Goal: Information Seeking & Learning: Check status

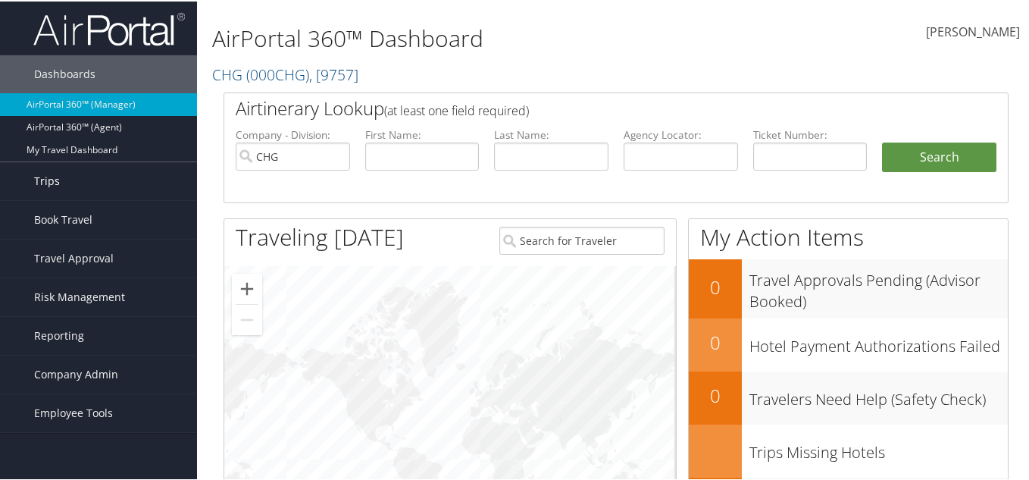
click at [86, 180] on link "Trips" at bounding box center [98, 180] width 197 height 38
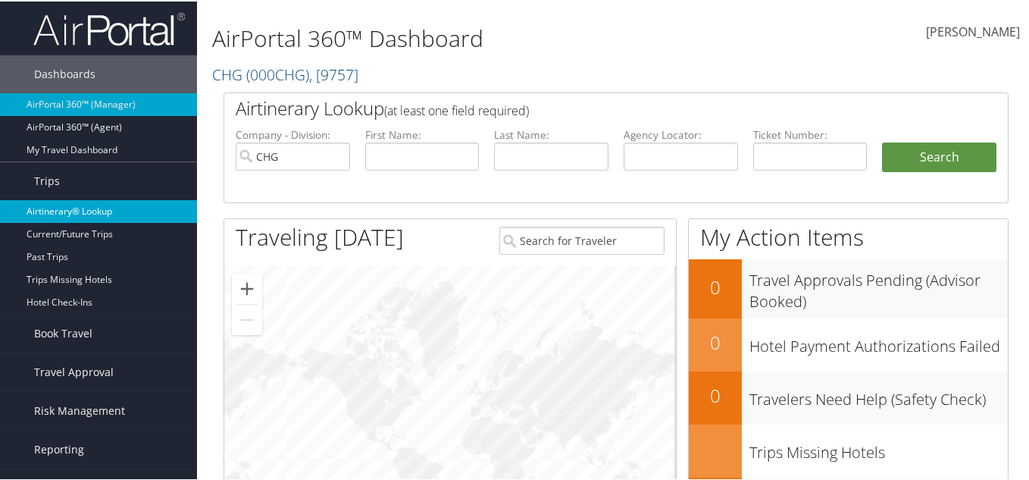
click at [86, 198] on link "Airtinerary® Lookup" at bounding box center [98, 209] width 197 height 23
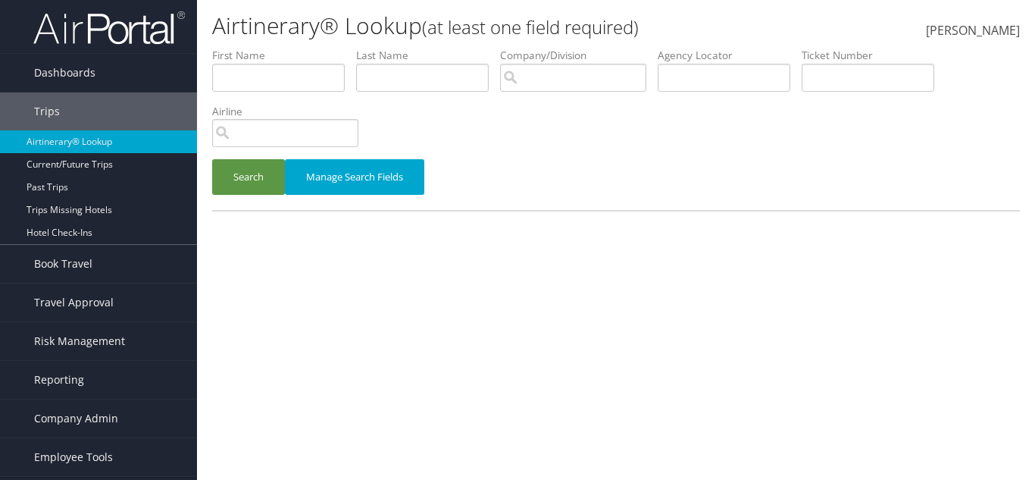
click at [730, 98] on li "Agency Locator" at bounding box center [730, 75] width 144 height 55
click at [739, 73] on input "text" at bounding box center [724, 78] width 133 height 28
paste input "SPWLKB"
type input "SPWLKB"
click at [272, 186] on button "Search" at bounding box center [248, 177] width 73 height 36
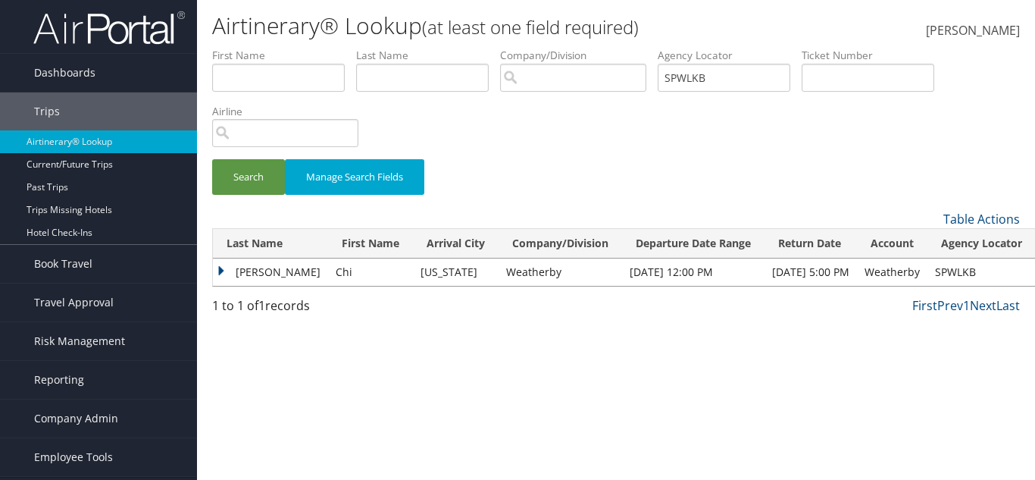
click at [328, 267] on td "Chi" at bounding box center [370, 271] width 85 height 27
click at [328, 270] on td "Chi" at bounding box center [370, 271] width 85 height 27
copy td "Chi"
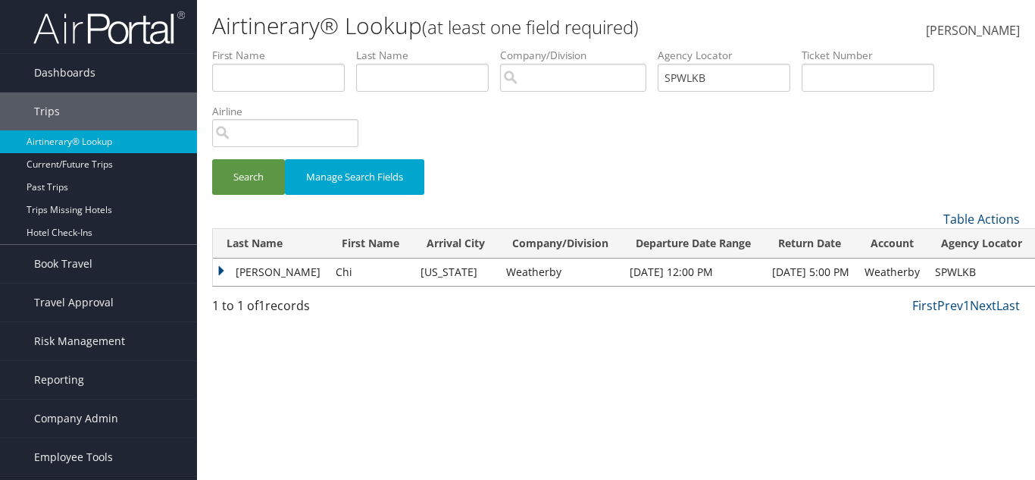
click at [254, 269] on td "Tsang" at bounding box center [270, 271] width 115 height 27
copy td "Tsang"
click at [273, 268] on td "Tsang" at bounding box center [270, 271] width 115 height 27
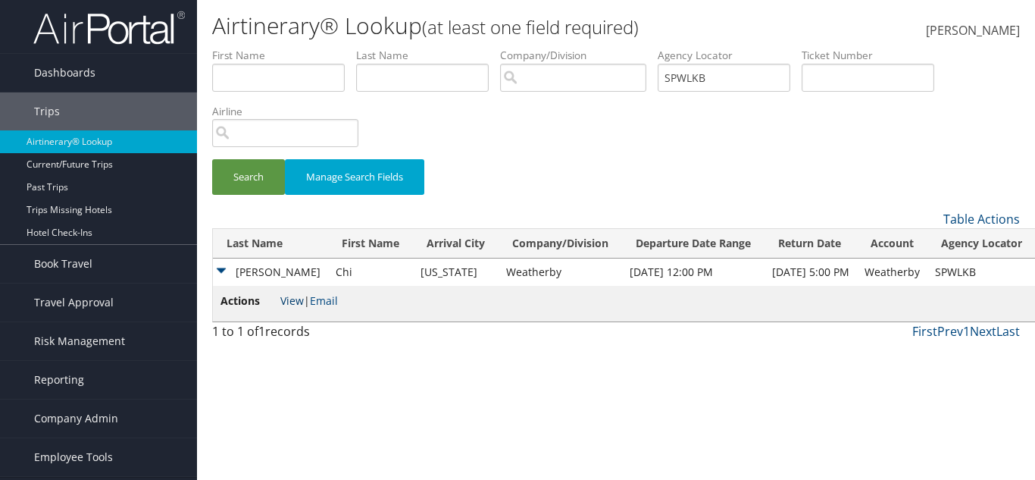
click at [293, 297] on link "View" at bounding box center [291, 300] width 23 height 14
click at [448, 70] on input "text" at bounding box center [422, 78] width 133 height 28
paste input "Tsang"
type input "Tsang"
click at [291, 81] on input "text" at bounding box center [278, 78] width 133 height 28
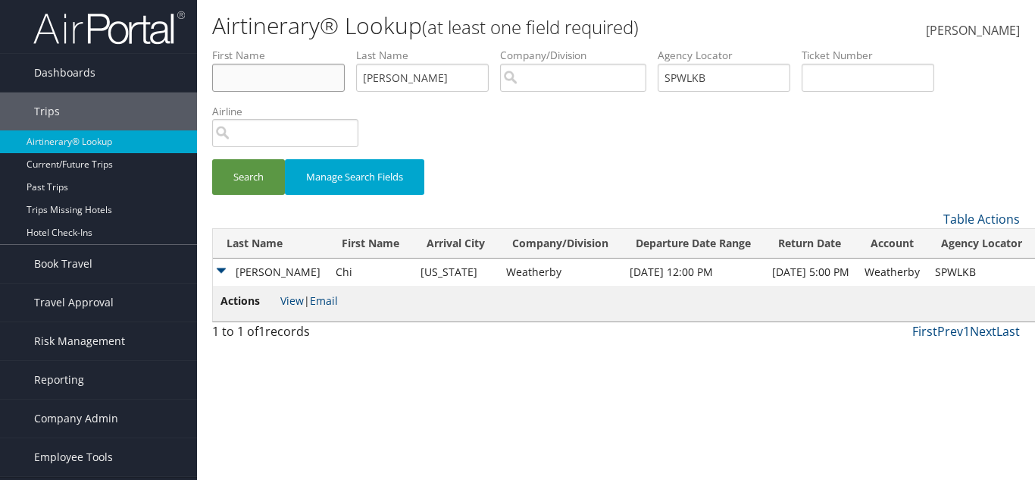
paste input "Chi"
type input "Chi"
click at [238, 183] on button "Search" at bounding box center [248, 177] width 73 height 36
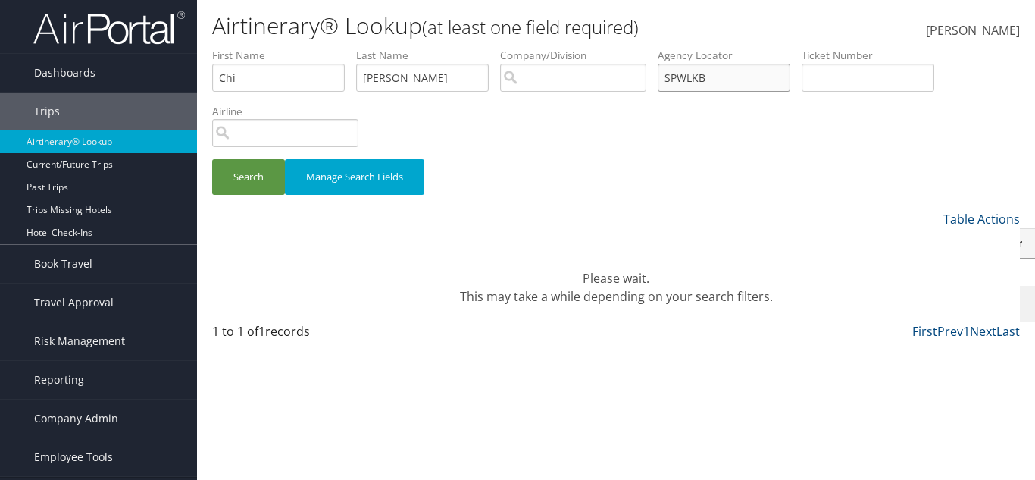
click at [710, 87] on input "SPWLKB" at bounding box center [724, 78] width 133 height 28
click at [711, 87] on input "SPWLKB" at bounding box center [724, 78] width 133 height 28
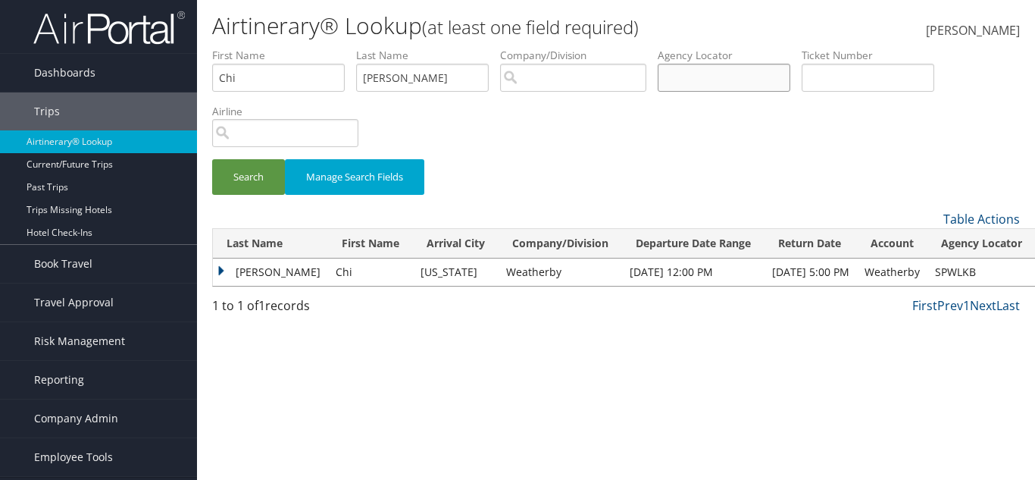
click at [212, 159] on button "Search" at bounding box center [248, 177] width 73 height 36
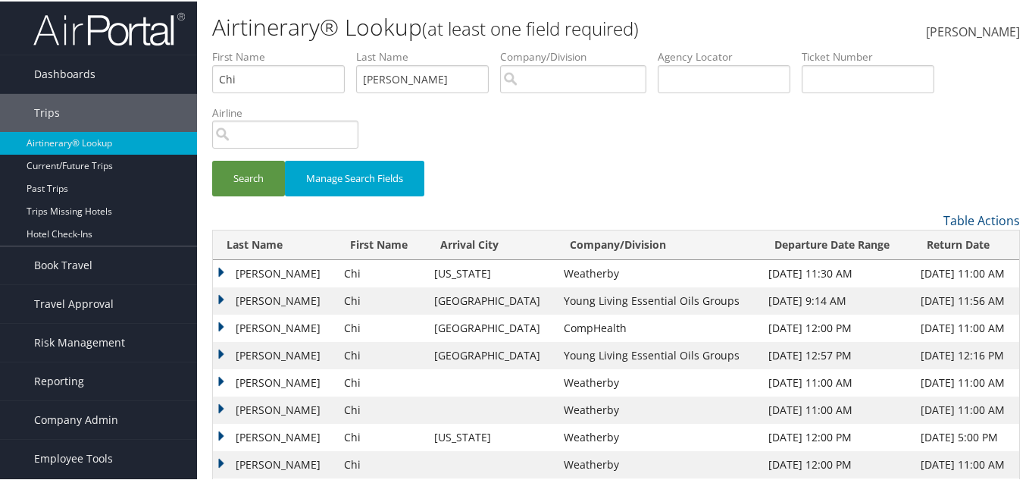
click at [556, 282] on td "Weatherby" at bounding box center [658, 271] width 204 height 27
click at [261, 273] on td "Tsang" at bounding box center [274, 271] width 123 height 27
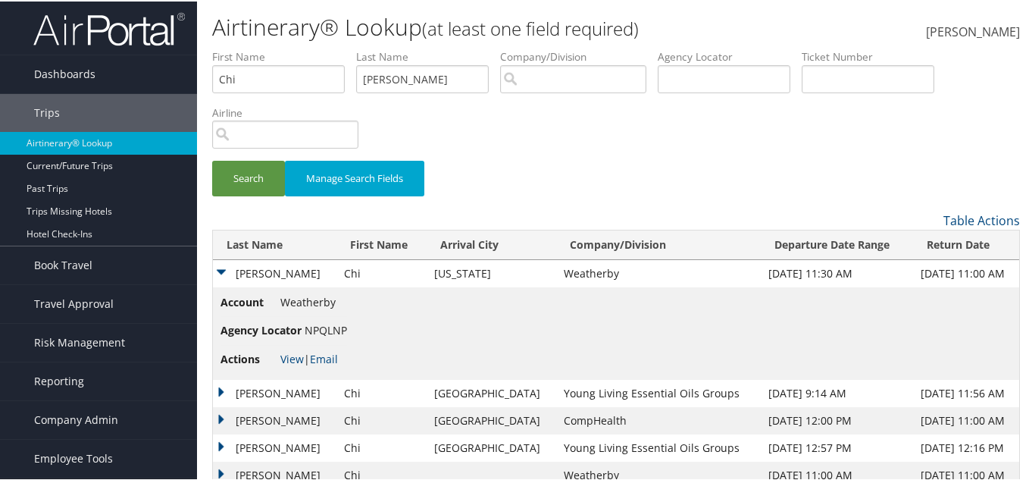
click at [322, 326] on span "NPQLNP" at bounding box center [326, 328] width 42 height 14
copy span "NPQLNP"
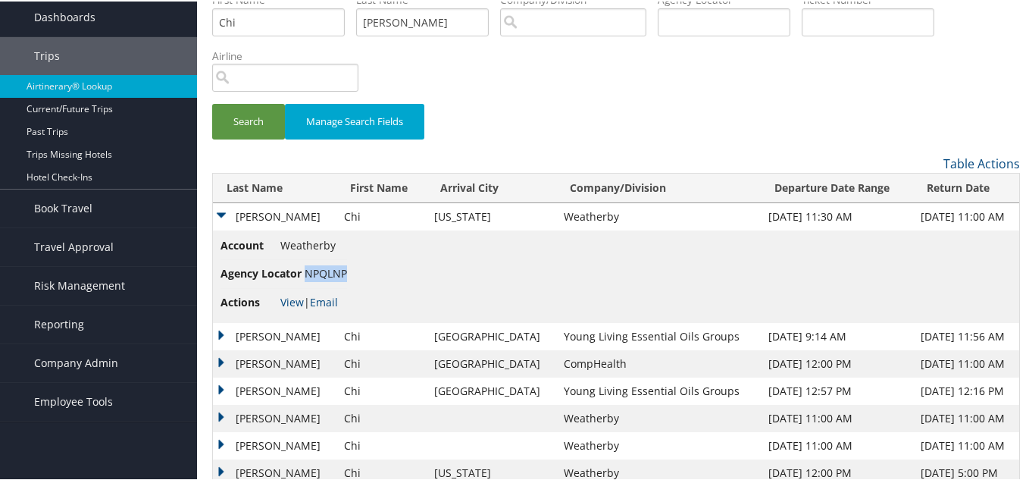
scroll to position [141, 0]
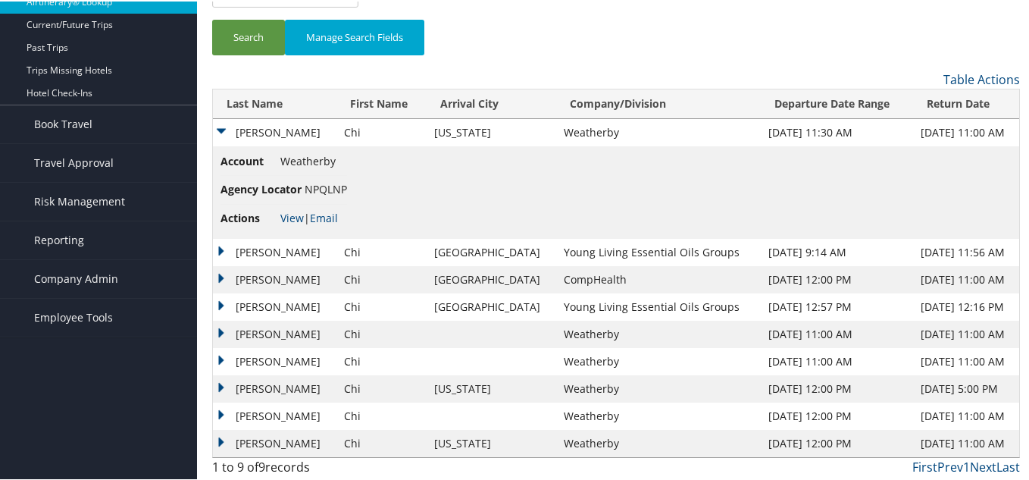
click at [281, 279] on td "Tsang" at bounding box center [274, 277] width 123 height 27
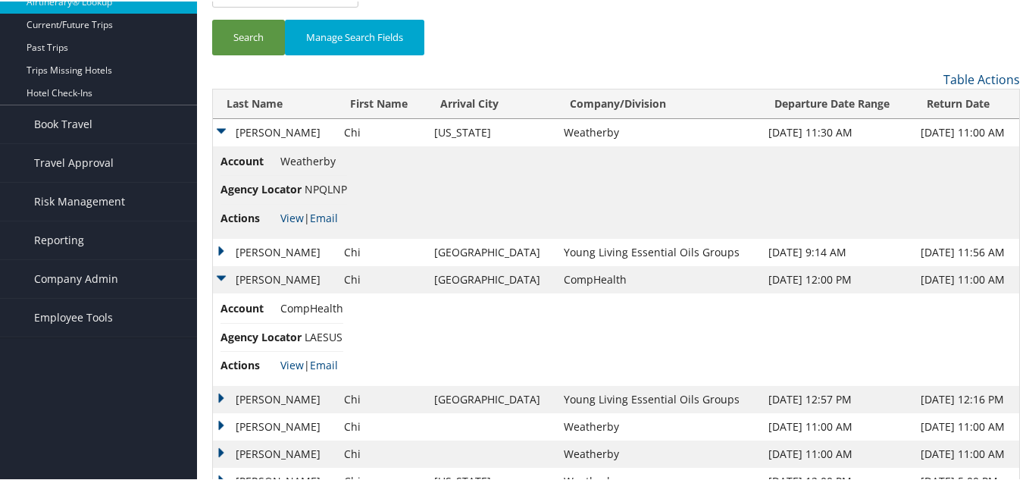
click at [295, 353] on li "Actions View | Email" at bounding box center [281, 363] width 123 height 27
click at [312, 335] on span "LAESUS" at bounding box center [324, 335] width 38 height 14
click at [313, 334] on span "LAESUS" at bounding box center [324, 335] width 38 height 14
click at [315, 329] on span "LAESUS" at bounding box center [324, 335] width 38 height 14
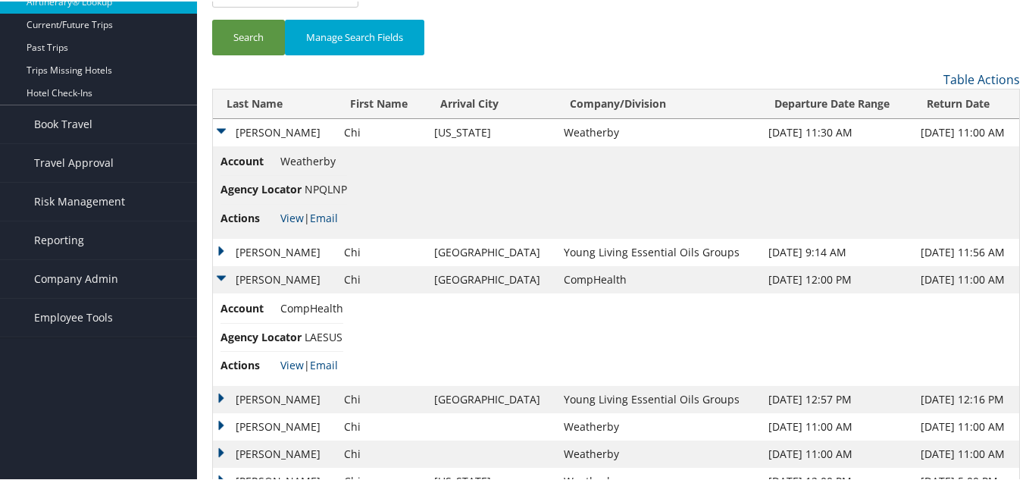
click at [319, 338] on span "LAESUS" at bounding box center [324, 335] width 38 height 14
copy span "LAESUS"
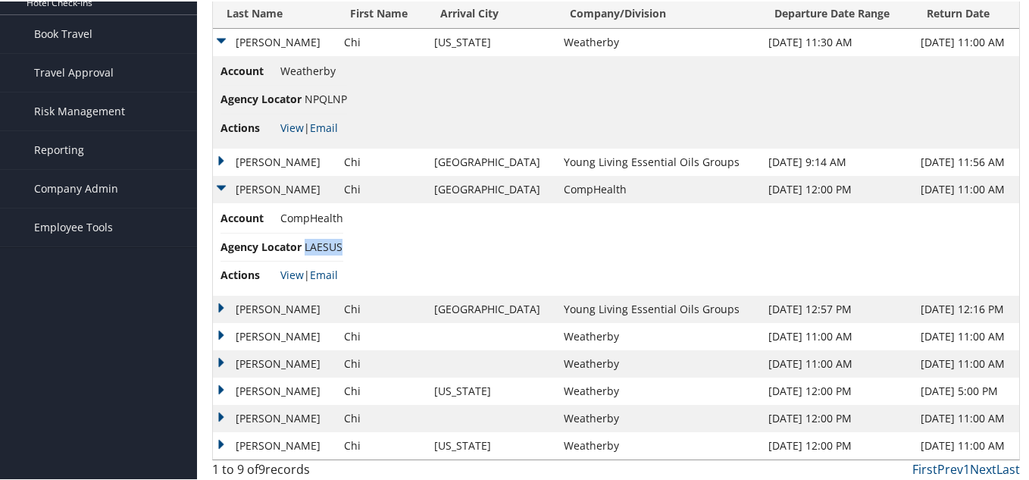
scroll to position [233, 0]
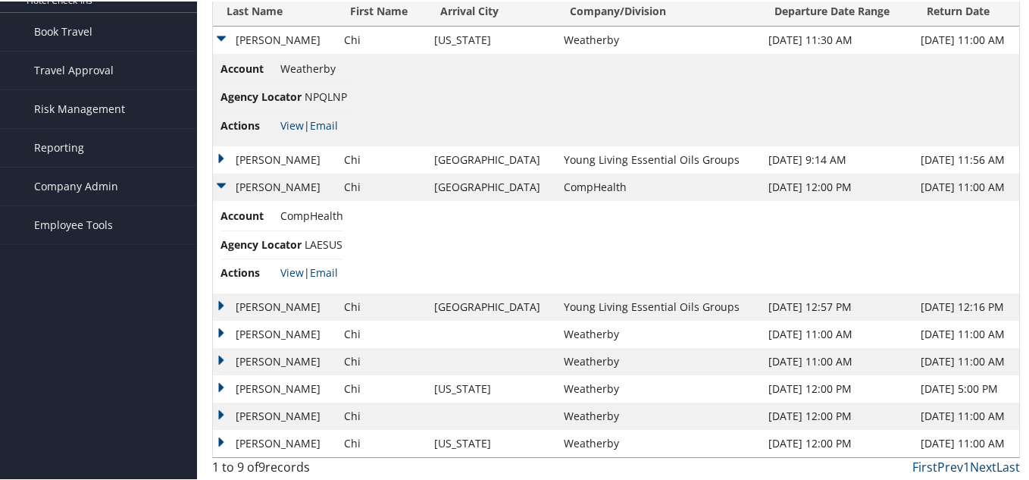
click at [283, 394] on td "Tsang" at bounding box center [274, 386] width 123 height 27
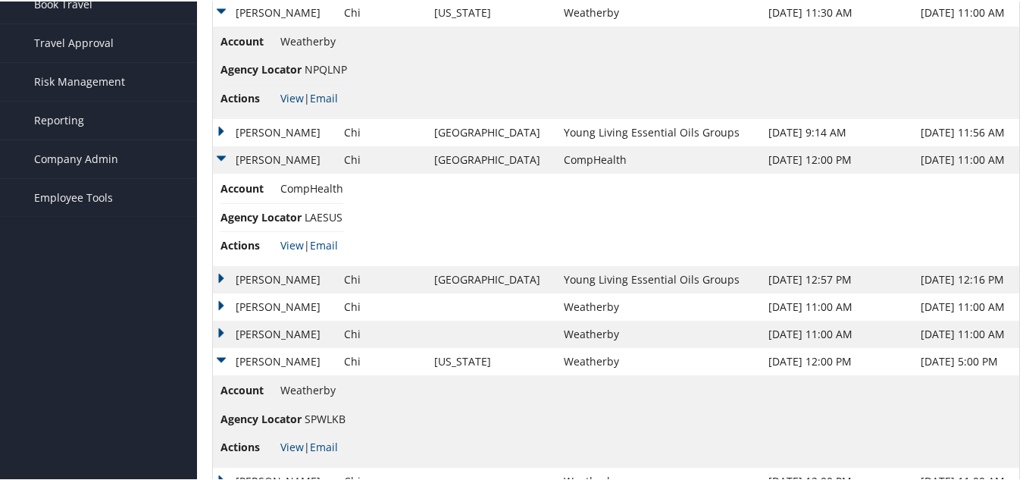
scroll to position [309, 0]
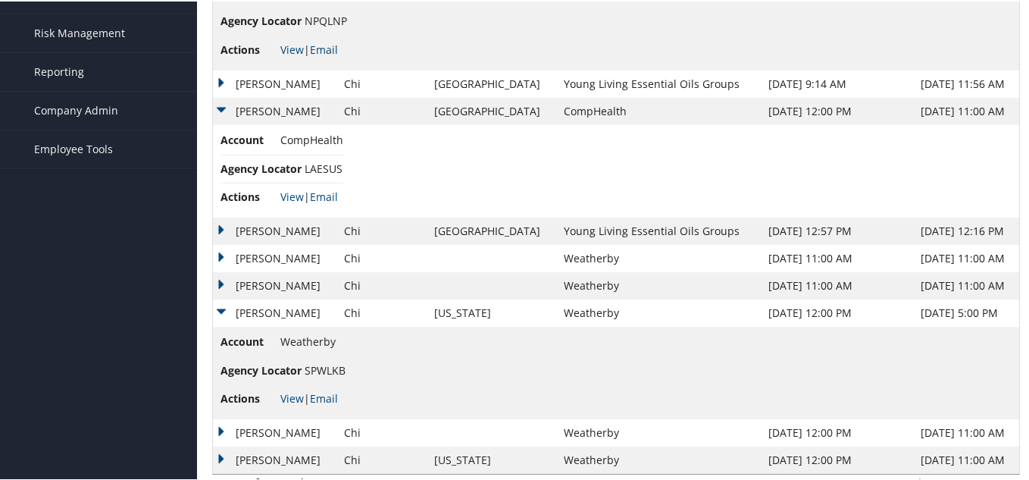
click at [333, 369] on span "SPWLKB" at bounding box center [325, 368] width 41 height 14
copy span "SPWLKB"
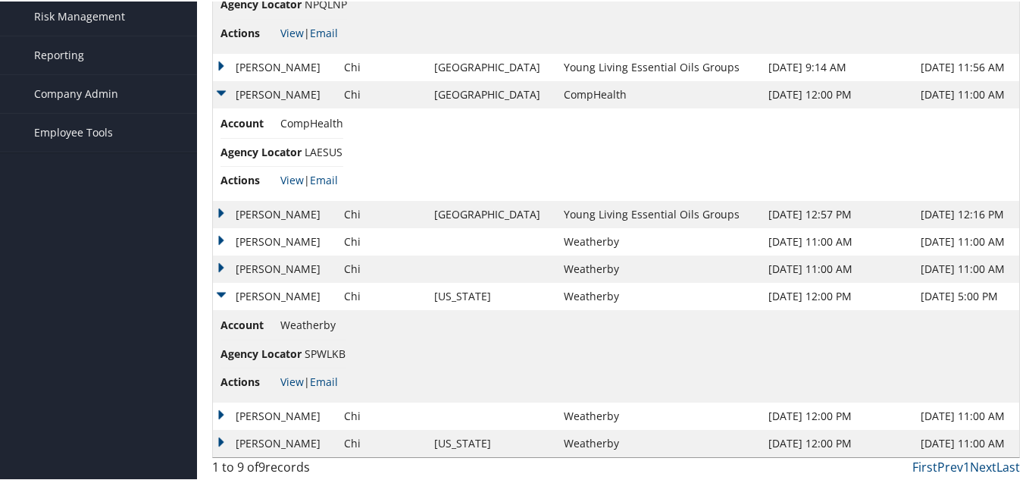
click at [336, 283] on td "Chi" at bounding box center [381, 294] width 91 height 27
click at [301, 290] on td "Tsang" at bounding box center [274, 294] width 123 height 27
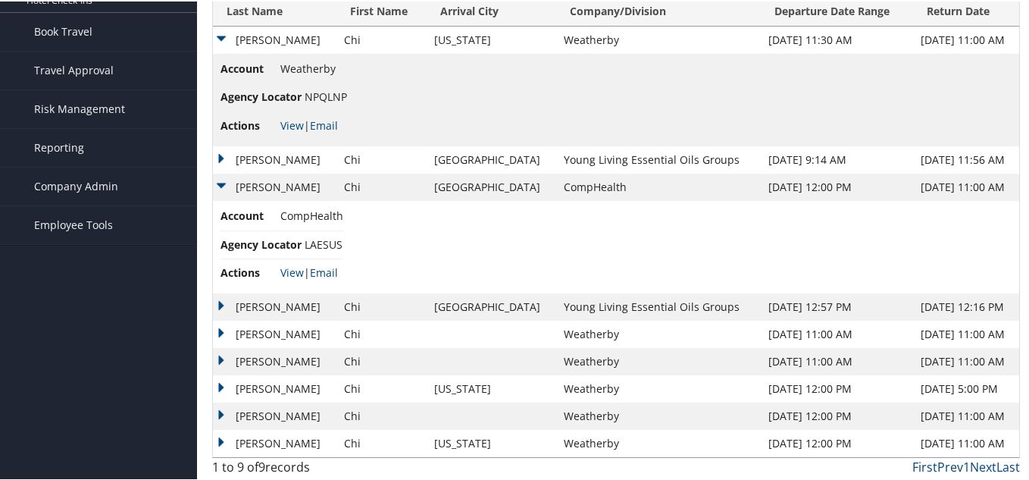
click at [320, 245] on span "LAESUS" at bounding box center [324, 243] width 38 height 14
copy span "LAESUS"
click at [257, 428] on td "Tsang" at bounding box center [274, 441] width 123 height 27
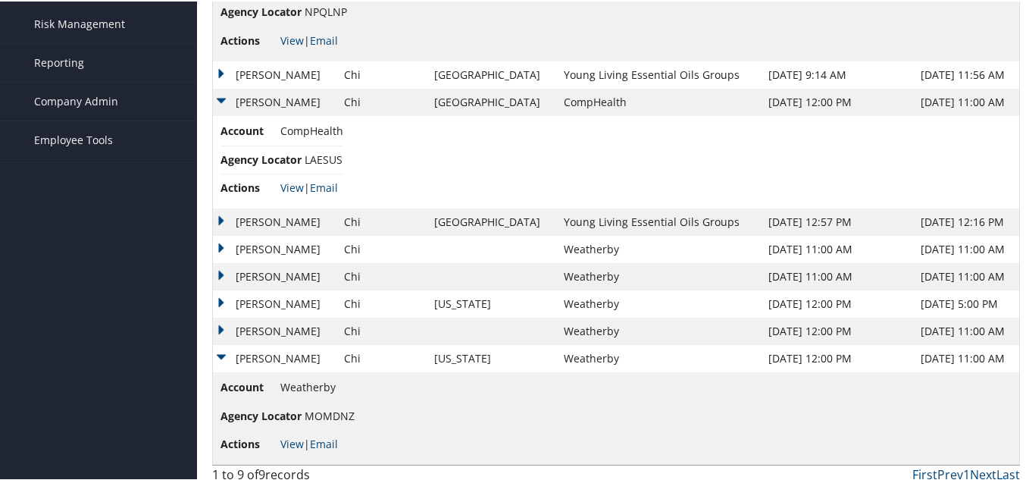
scroll to position [326, 0]
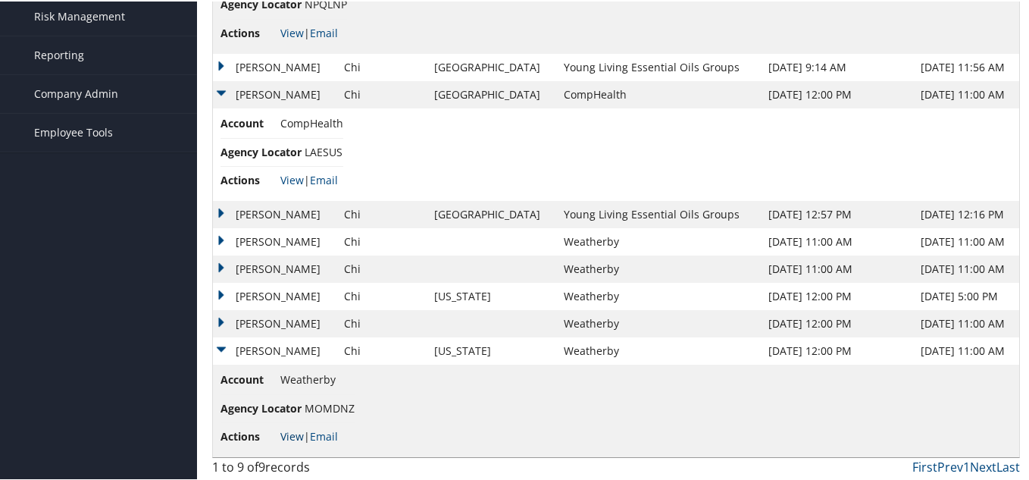
click at [300, 438] on link "View" at bounding box center [291, 434] width 23 height 14
click at [336, 325] on td "Chi" at bounding box center [381, 321] width 91 height 27
click at [336, 318] on td "Chi" at bounding box center [381, 321] width 91 height 27
click at [225, 318] on td "Tsang" at bounding box center [274, 321] width 123 height 27
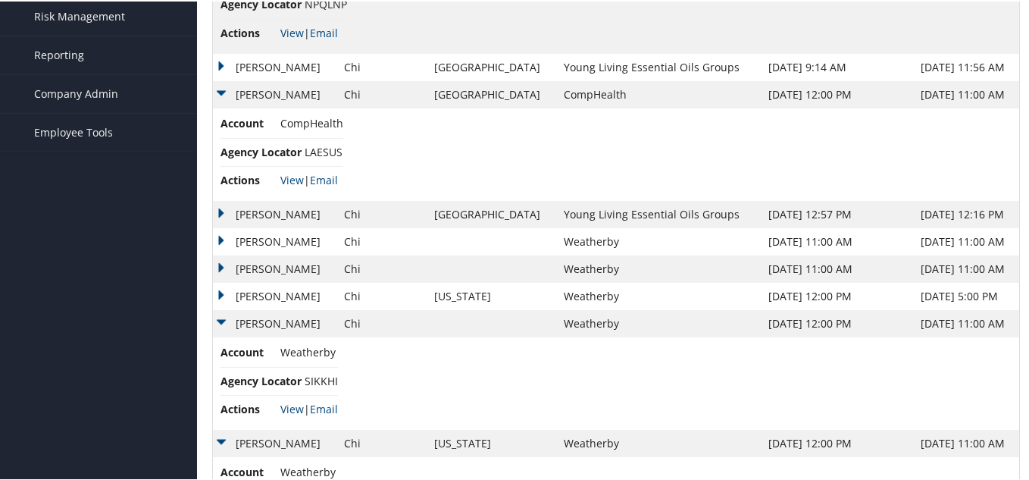
click at [326, 384] on li "Agency Locator SIKKHI" at bounding box center [278, 380] width 117 height 28
click at [325, 380] on span "SIKKHI" at bounding box center [321, 379] width 33 height 14
click at [325, 377] on span "SIKKHI" at bounding box center [321, 379] width 33 height 14
click at [325, 376] on span "SIKKHI" at bounding box center [321, 379] width 33 height 14
copy span "SIKKHI"
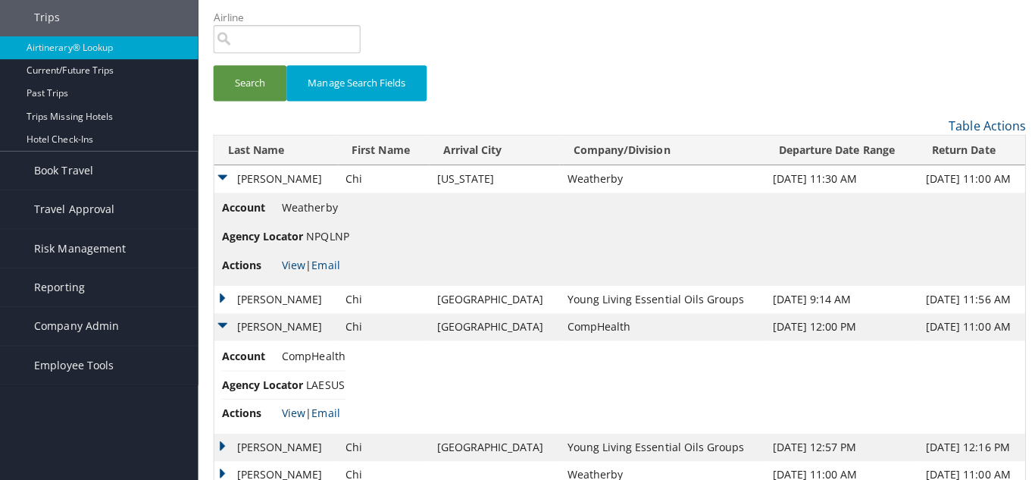
scroll to position [0, 0]
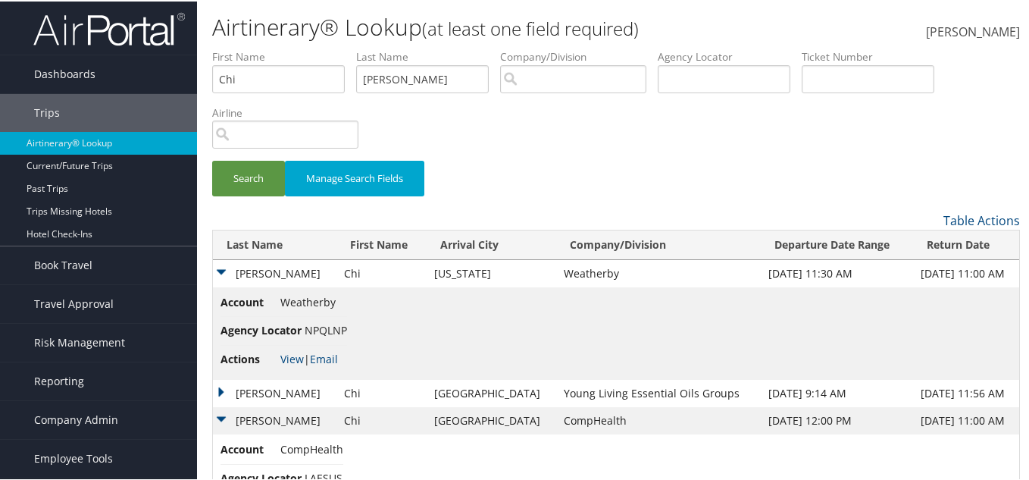
click at [713, 58] on label "Agency Locator" at bounding box center [730, 55] width 144 height 15
click at [710, 85] on input "text" at bounding box center [724, 78] width 133 height 28
paste input "SPWLKB"
type input "SPWLKB"
click at [489, 83] on input "Tsang" at bounding box center [422, 78] width 133 height 28
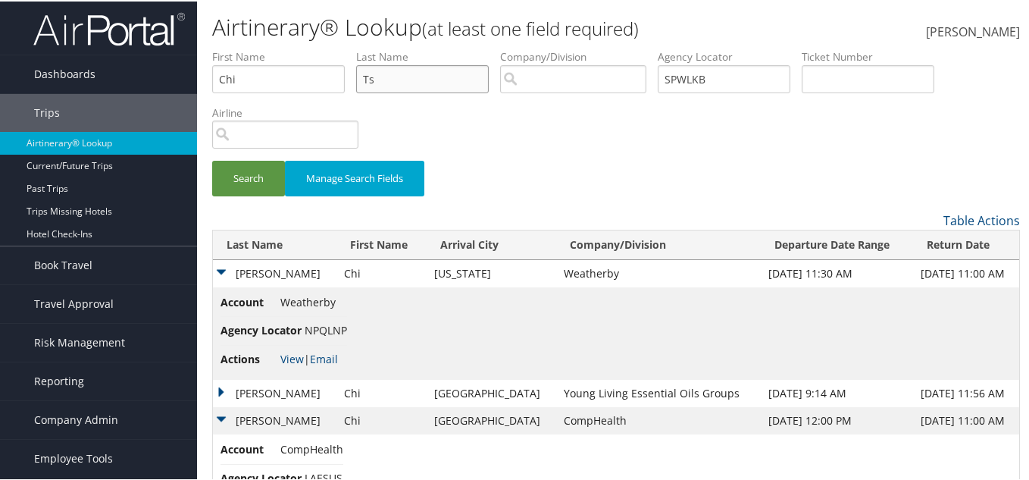
type input "T"
click at [317, 89] on input "Chi" at bounding box center [278, 78] width 133 height 28
type input "C"
click at [265, 167] on button "Search" at bounding box center [248, 177] width 73 height 36
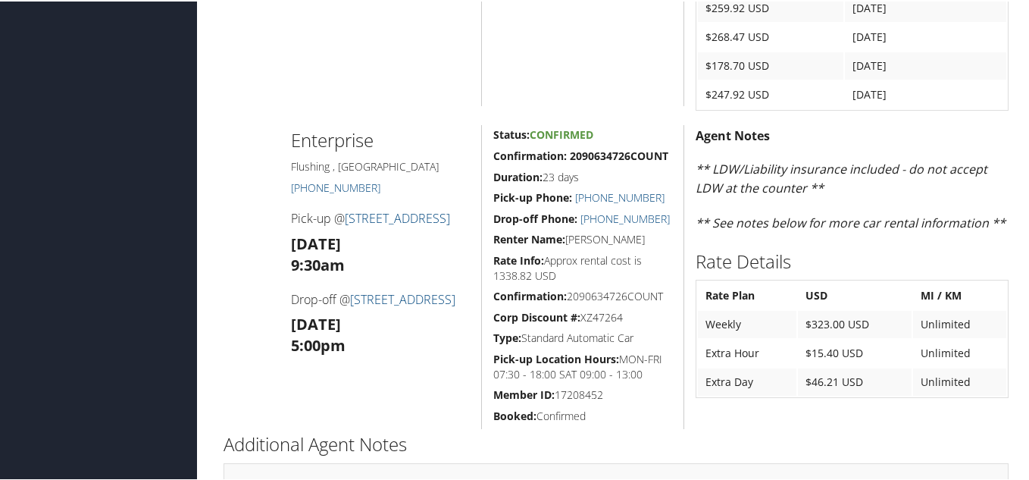
scroll to position [1439, 0]
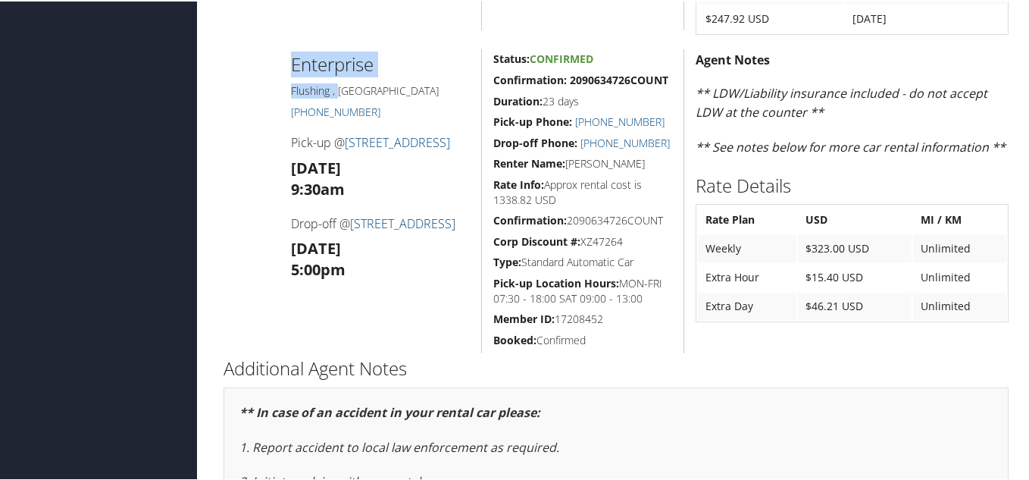
drag, startPoint x: 333, startPoint y: 92, endPoint x: 269, endPoint y: 86, distance: 64.6
click at [269, 86] on div "Enterprise Flushing , NY (718) 460-5400 Pick-up @ 165 07 Northern Blvd Sat 30 A…" at bounding box center [616, 200] width 808 height 304
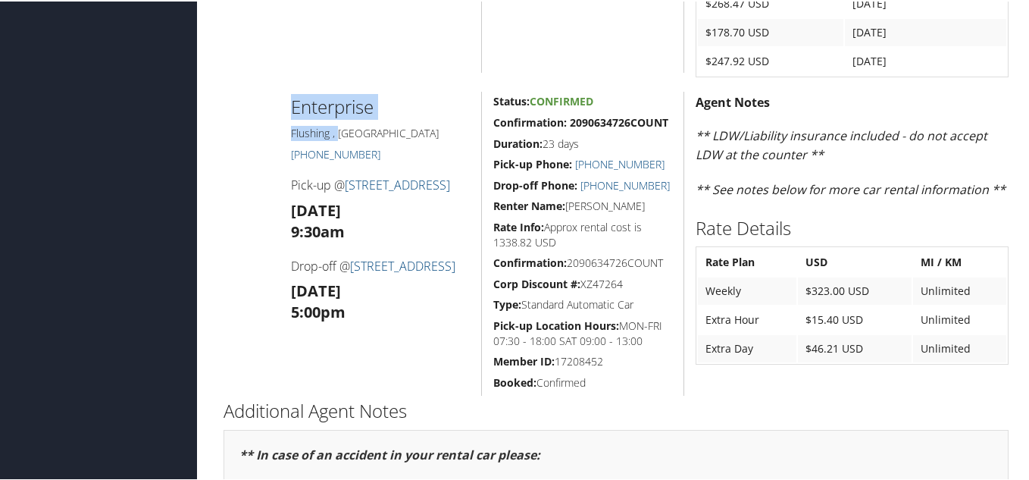
scroll to position [1364, 0]
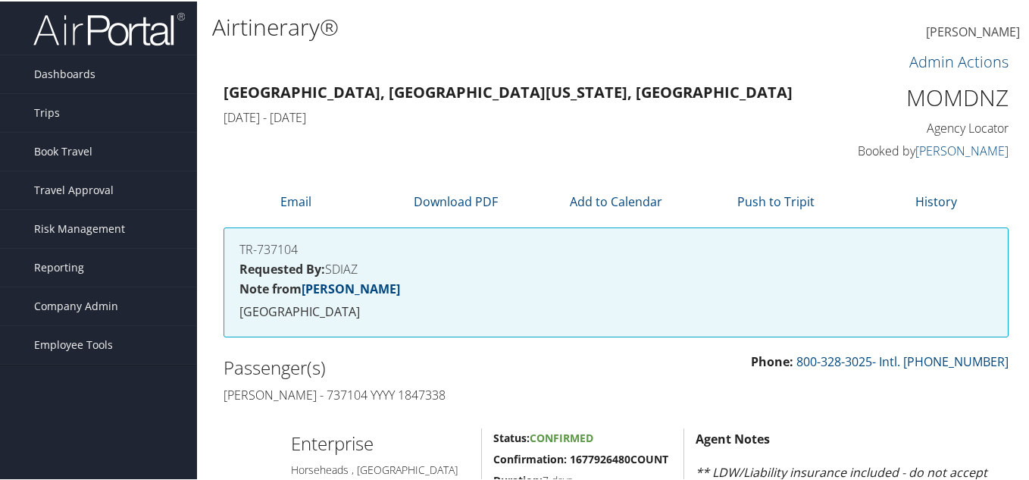
click at [966, 101] on h1 "MOMDNZ" at bounding box center [919, 96] width 180 height 32
copy h1 "MOMDNZ"
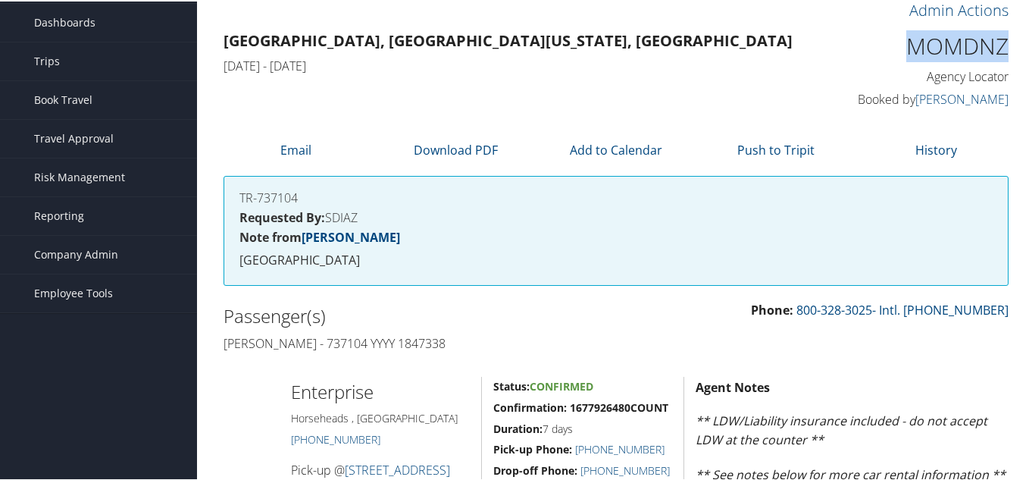
scroll to position [76, 0]
